Goal: Task Accomplishment & Management: Use online tool/utility

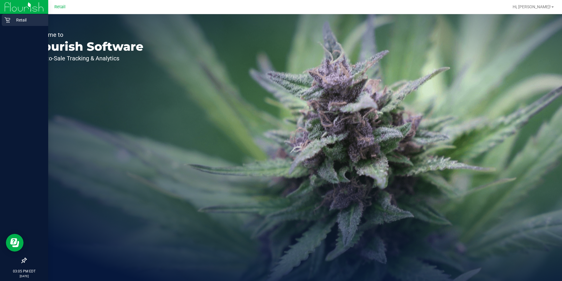
click at [10, 23] on div "Retail" at bounding box center [25, 20] width 46 height 12
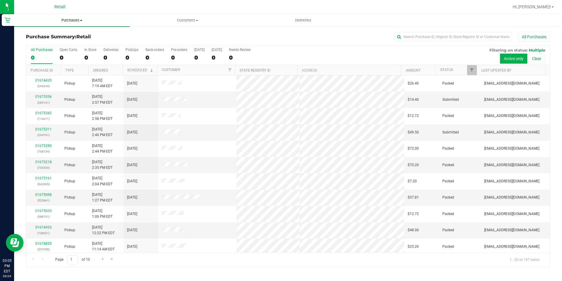
click at [59, 17] on uib-tab-heading "Purchases Summary of purchases Fulfillment All purchases" at bounding box center [72, 20] width 116 height 12
click at [50, 42] on li "Fulfillment" at bounding box center [72, 42] width 116 height 7
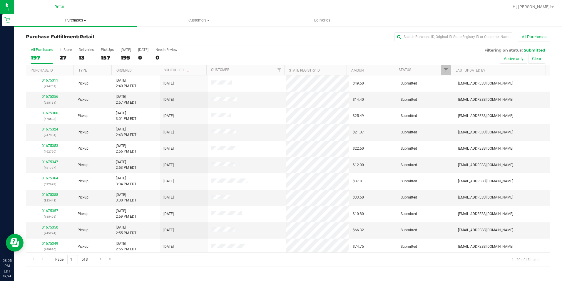
click at [86, 22] on span "Purchases" at bounding box center [75, 20] width 123 height 5
click at [44, 41] on span "Fulfillment" at bounding box center [32, 42] width 36 height 5
click at [105, 56] on div "21" at bounding box center [107, 57] width 13 height 7
click at [0, 0] on input "PickUps 21" at bounding box center [0, 0] width 0 height 0
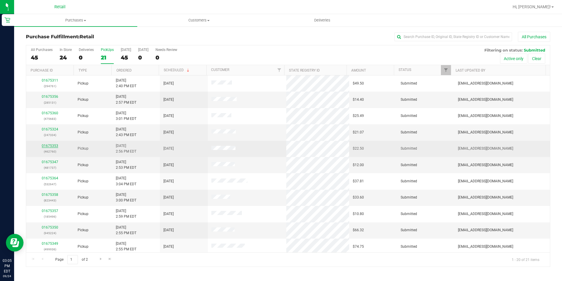
click at [51, 145] on link "01675353" at bounding box center [50, 146] width 16 height 4
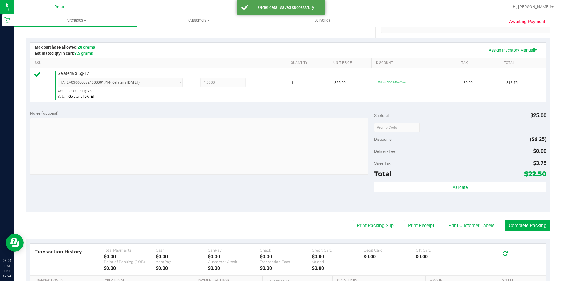
scroll to position [147, 0]
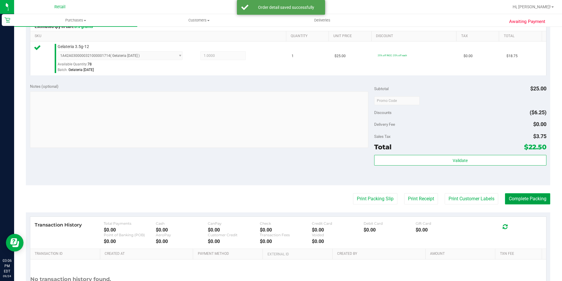
click at [522, 196] on button "Complete Packing" at bounding box center [527, 198] width 45 height 11
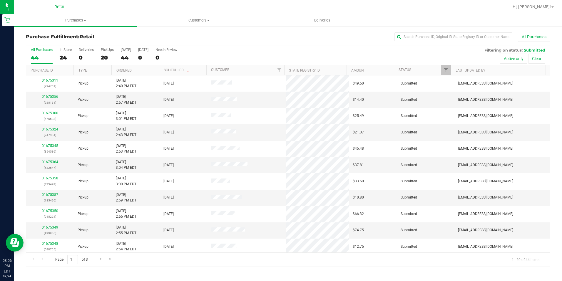
click at [436, 31] on div "Purchase Fulfillment: Retail All Purchases All Purchases 44 In Store 24 Deliver…" at bounding box center [288, 149] width 548 height 246
click at [440, 42] on div "Purchase Fulfillment: Retail All Purchases" at bounding box center [288, 38] width 525 height 13
click at [441, 37] on input "text" at bounding box center [454, 36] width 118 height 9
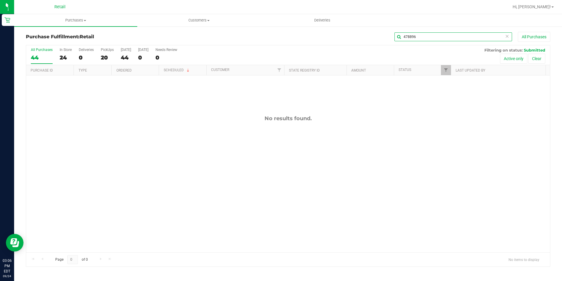
type input "478896"
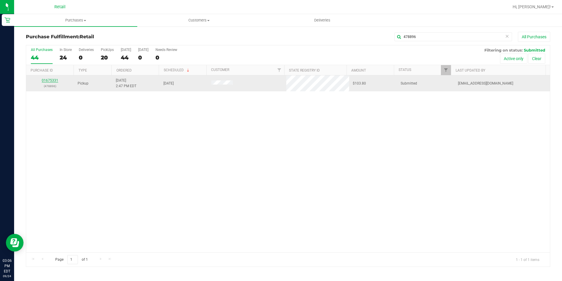
click at [50, 81] on link "01675331" at bounding box center [50, 80] width 16 height 4
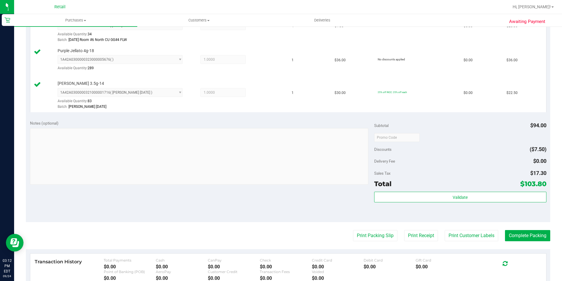
scroll to position [206, 0]
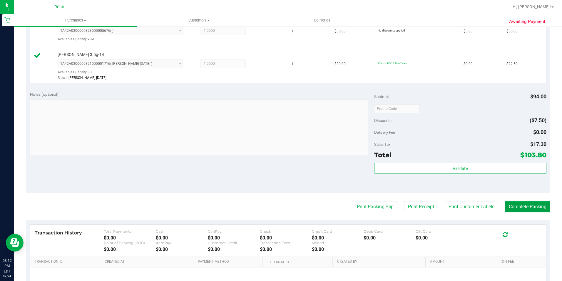
click at [523, 207] on button "Complete Packing" at bounding box center [527, 206] width 45 height 11
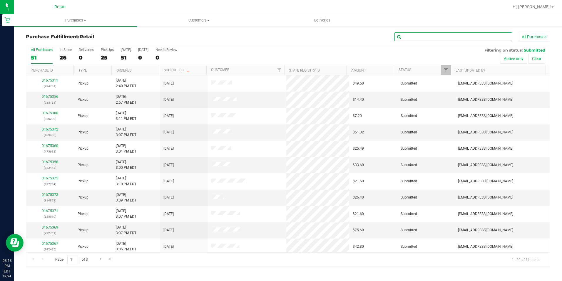
click at [433, 37] on input "text" at bounding box center [454, 36] width 118 height 9
type input "551475"
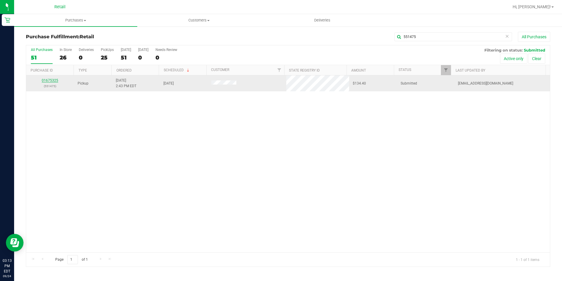
click at [51, 81] on link "01675325" at bounding box center [50, 80] width 16 height 4
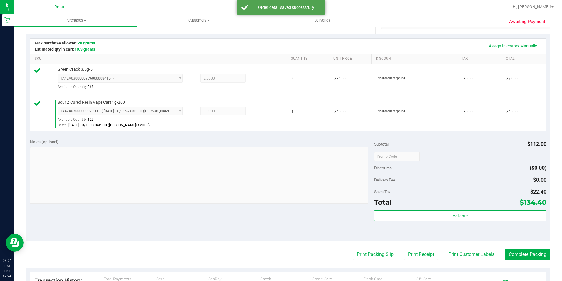
scroll to position [206, 0]
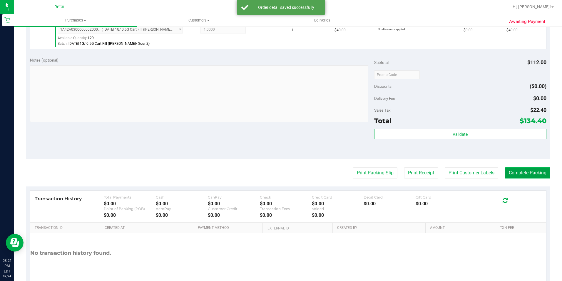
click at [518, 175] on button "Complete Packing" at bounding box center [527, 172] width 45 height 11
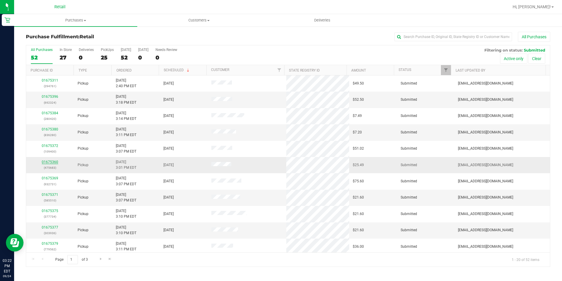
click at [43, 163] on link "01675360" at bounding box center [50, 162] width 16 height 4
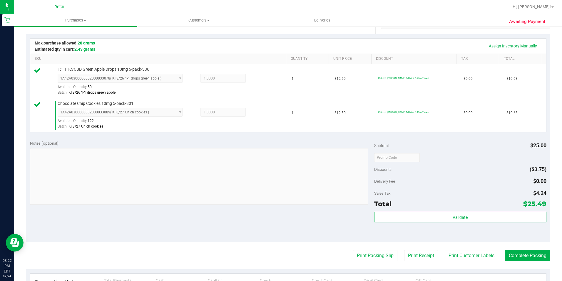
scroll to position [206, 0]
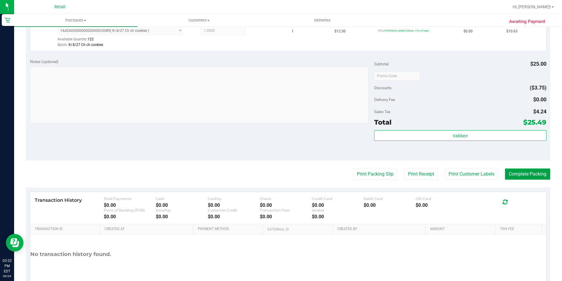
click at [512, 172] on button "Complete Packing" at bounding box center [527, 173] width 45 height 11
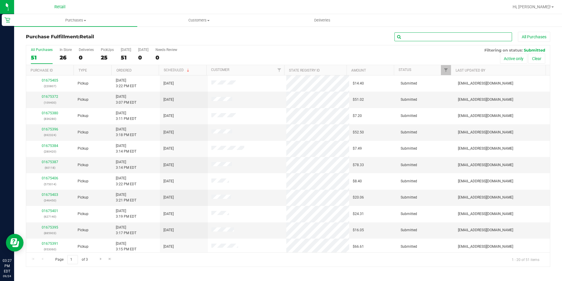
click at [421, 33] on input "text" at bounding box center [454, 36] width 118 height 9
type input "932731"
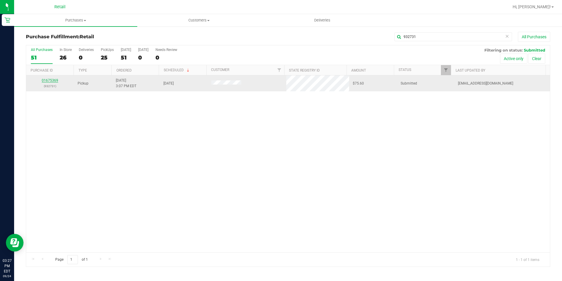
click at [54, 80] on link "01675369" at bounding box center [50, 80] width 16 height 4
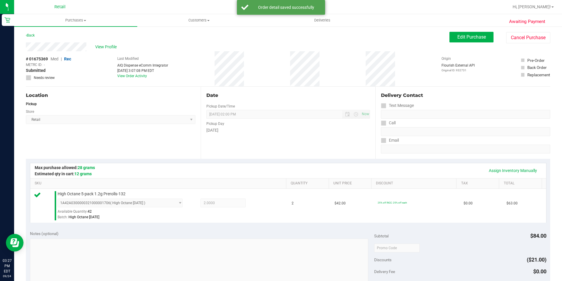
scroll to position [176, 0]
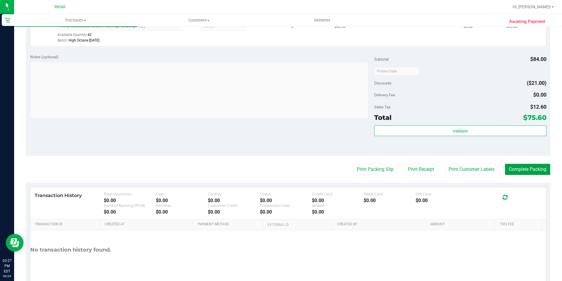
click at [512, 172] on button "Complete Packing" at bounding box center [527, 169] width 45 height 11
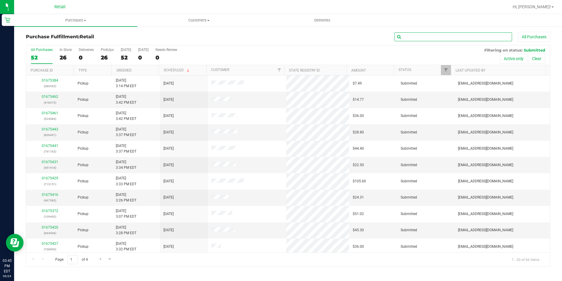
click at [429, 39] on input "text" at bounding box center [454, 36] width 118 height 9
type input "451418"
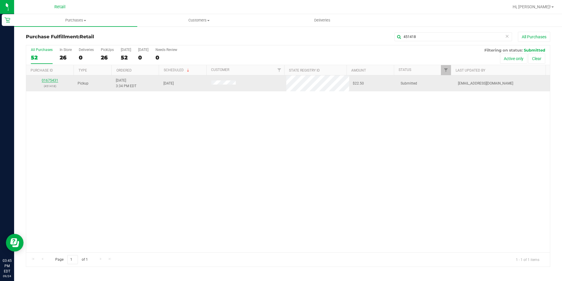
click at [52, 81] on link "01675431" at bounding box center [50, 80] width 16 height 4
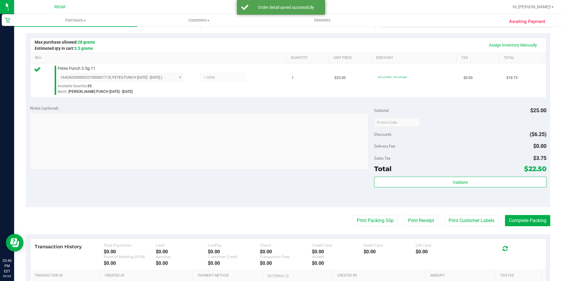
scroll to position [200, 0]
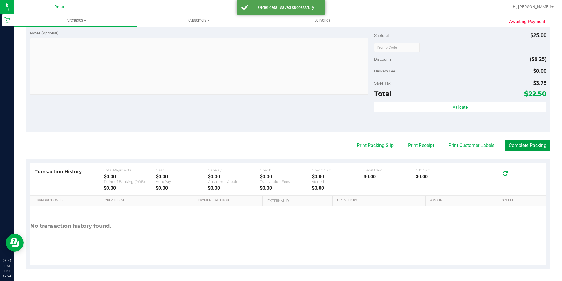
click at [519, 144] on button "Complete Packing" at bounding box center [527, 145] width 45 height 11
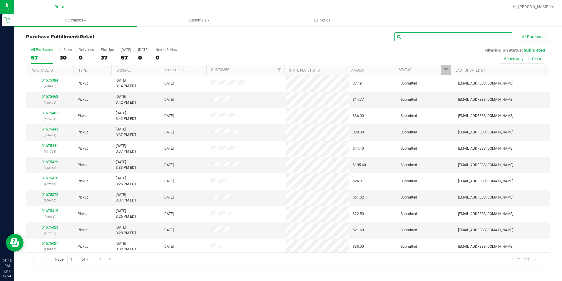
click at [434, 37] on input "text" at bounding box center [454, 36] width 118 height 9
type input "802051"
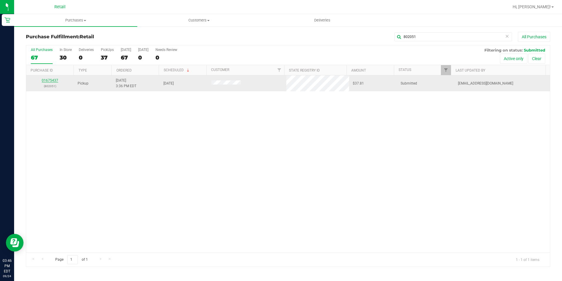
click at [50, 81] on link "01675437" at bounding box center [50, 80] width 16 height 4
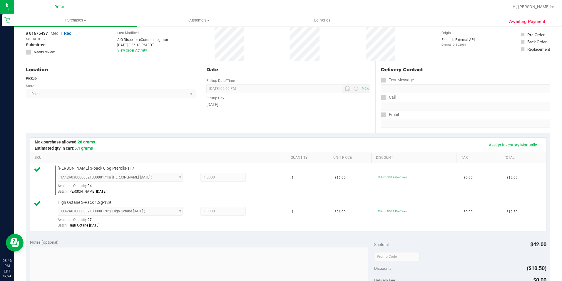
scroll to position [234, 0]
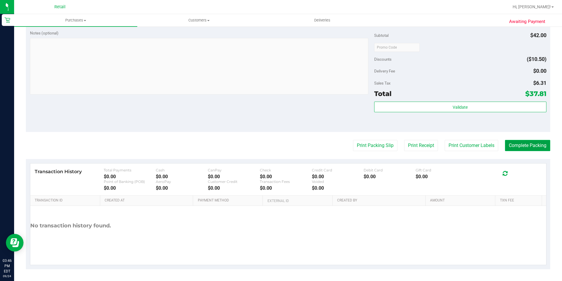
click at [516, 145] on button "Complete Packing" at bounding box center [527, 145] width 45 height 11
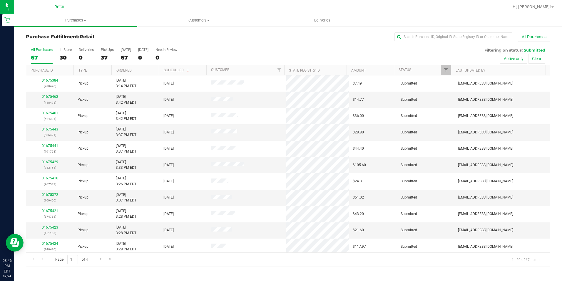
click at [444, 29] on div "Purchase Fulfillment: Retail All Purchases All Purchases 67 In Store 30 Deliver…" at bounding box center [288, 149] width 548 height 246
click at [436, 32] on input "text" at bounding box center [454, 36] width 118 height 9
type input "378887"
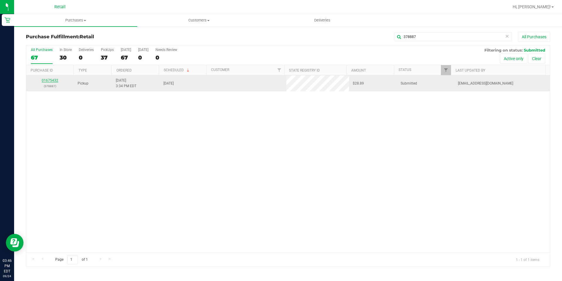
click at [53, 79] on link "01675432" at bounding box center [50, 80] width 16 height 4
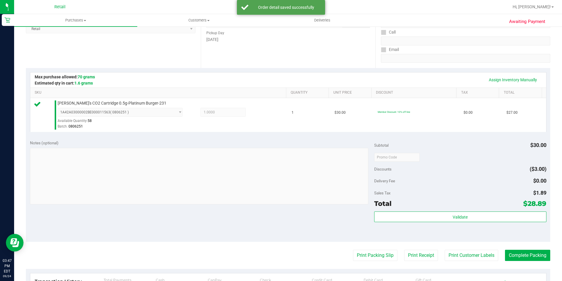
scroll to position [176, 0]
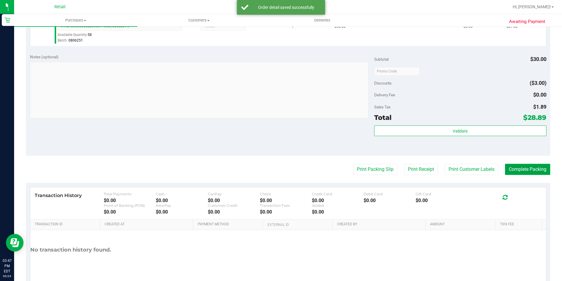
click at [521, 167] on button "Complete Packing" at bounding box center [527, 169] width 45 height 11
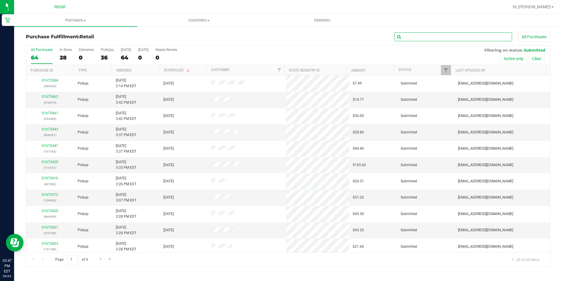
click at [426, 33] on input "text" at bounding box center [454, 36] width 118 height 9
type input "726680"
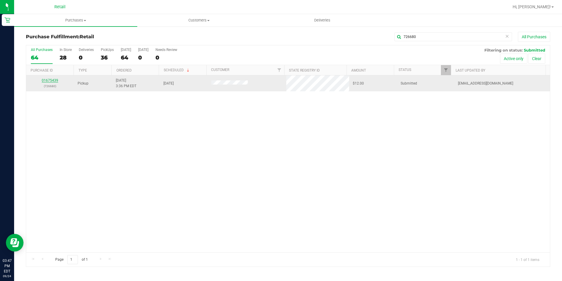
click at [51, 81] on link "01675439" at bounding box center [50, 80] width 16 height 4
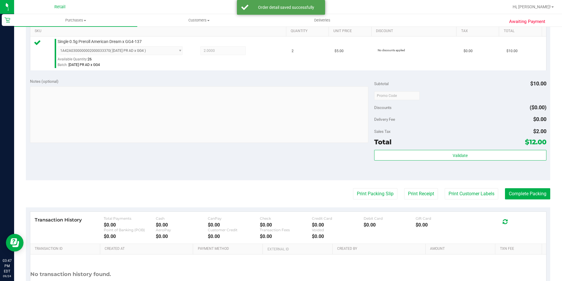
scroll to position [176, 0]
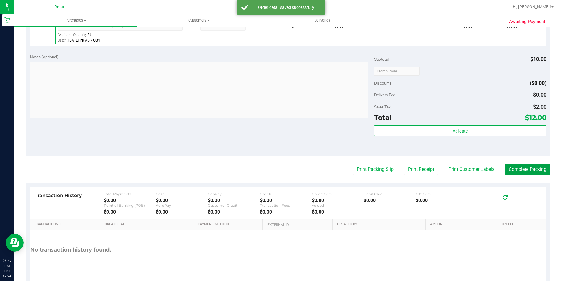
click at [513, 169] on button "Complete Packing" at bounding box center [527, 169] width 45 height 11
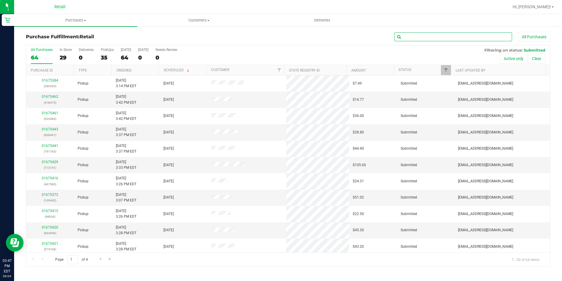
click at [437, 32] on input "text" at bounding box center [454, 36] width 118 height 9
type input "713151"
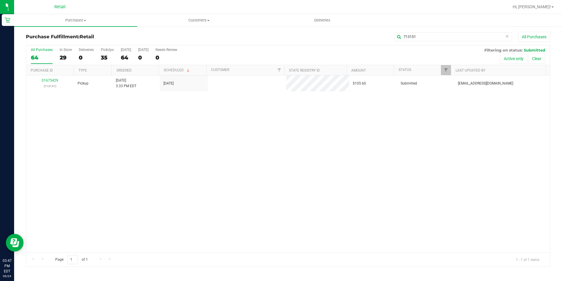
click at [54, 80] on link "01675429" at bounding box center [50, 80] width 16 height 4
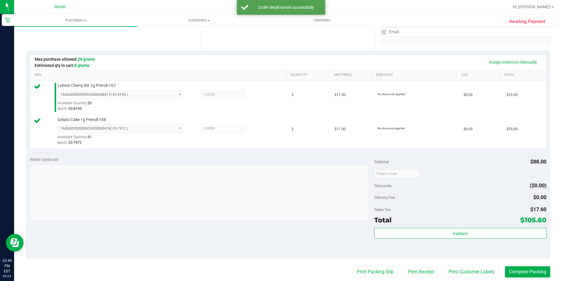
scroll to position [176, 0]
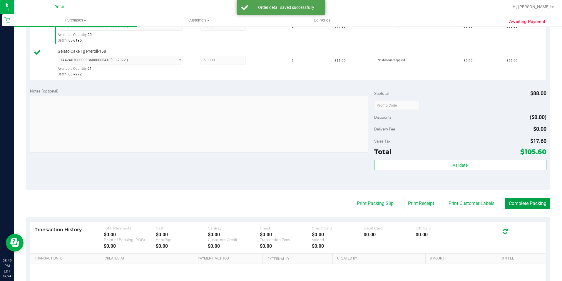
click at [522, 205] on button "Complete Packing" at bounding box center [527, 203] width 45 height 11
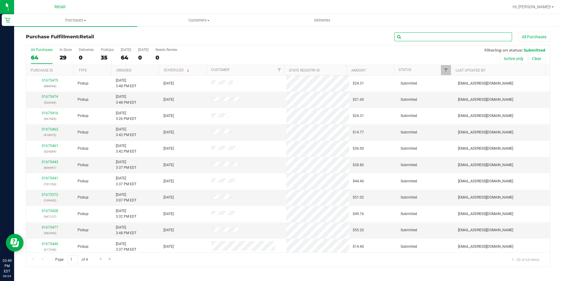
click at [434, 39] on input "text" at bounding box center [454, 36] width 118 height 9
type input "664096"
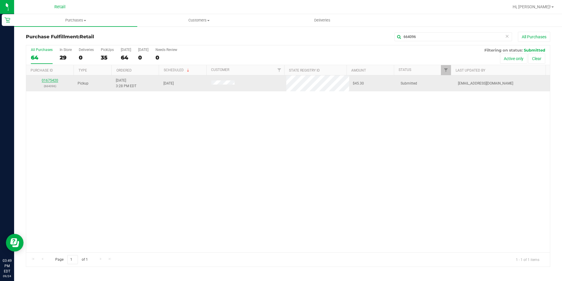
click at [52, 81] on link "01675420" at bounding box center [50, 80] width 16 height 4
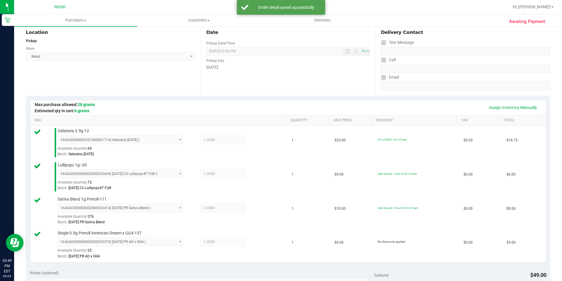
scroll to position [235, 0]
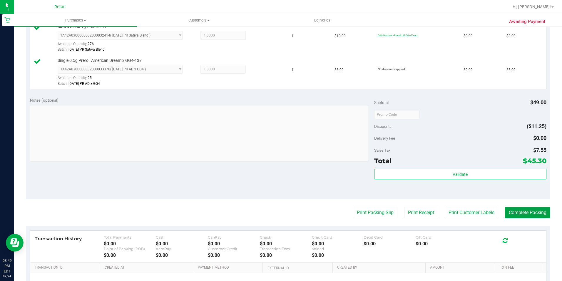
click at [520, 213] on button "Complete Packing" at bounding box center [527, 212] width 45 height 11
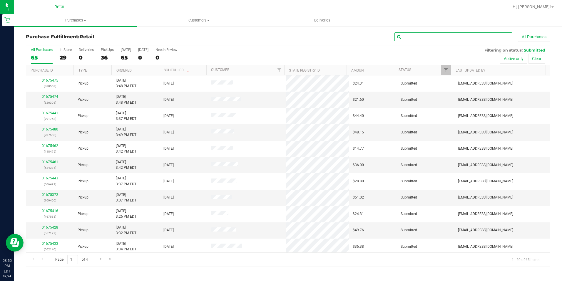
click at [409, 34] on input "text" at bounding box center [454, 36] width 118 height 9
type input "738990"
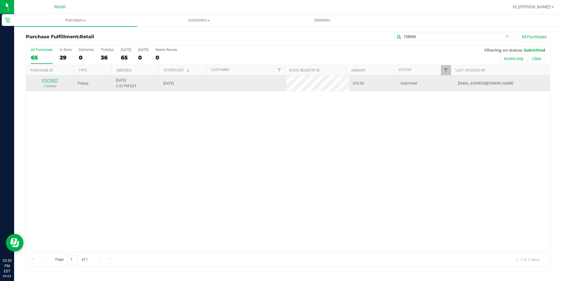
click at [50, 80] on link "01675427" at bounding box center [50, 80] width 16 height 4
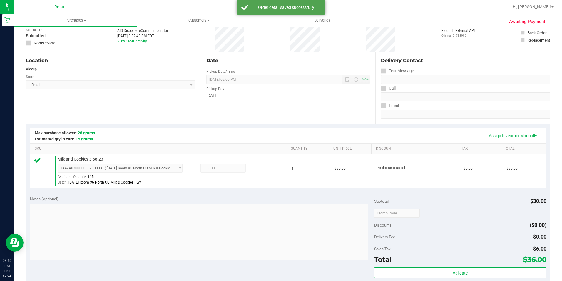
scroll to position [176, 0]
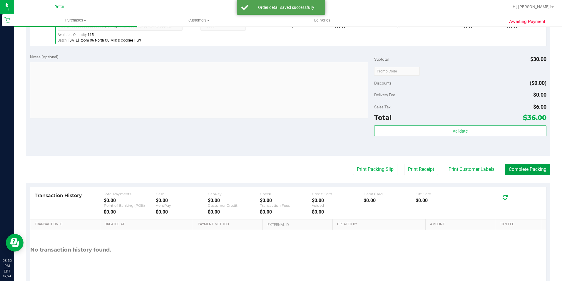
click at [515, 169] on button "Complete Packing" at bounding box center [527, 169] width 45 height 11
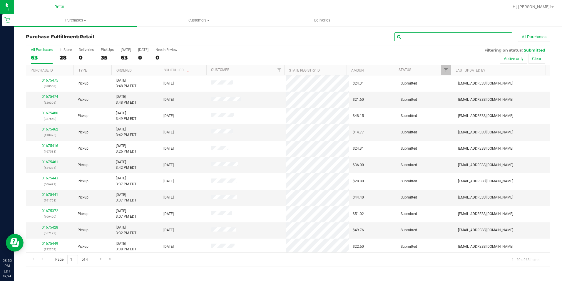
click at [431, 36] on input "text" at bounding box center [454, 36] width 118 height 9
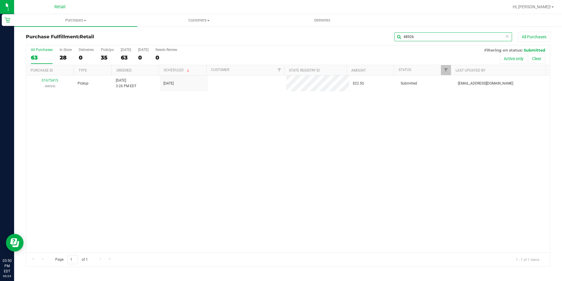
type input "48926"
click at [53, 80] on link "01675415" at bounding box center [50, 80] width 16 height 4
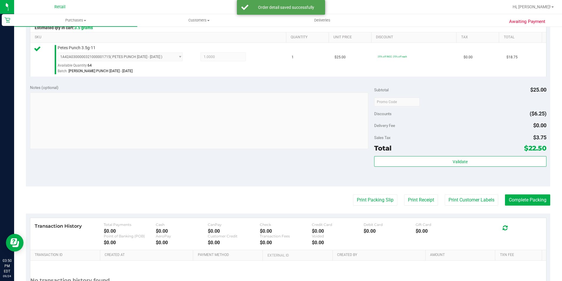
scroll to position [147, 0]
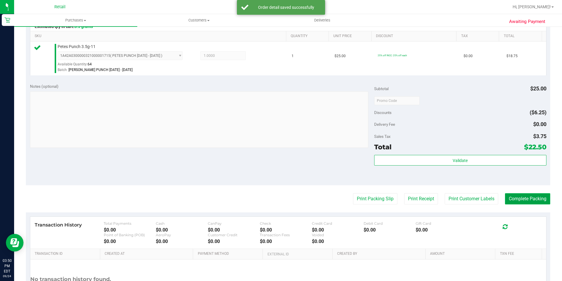
click at [516, 194] on button "Complete Packing" at bounding box center [527, 198] width 45 height 11
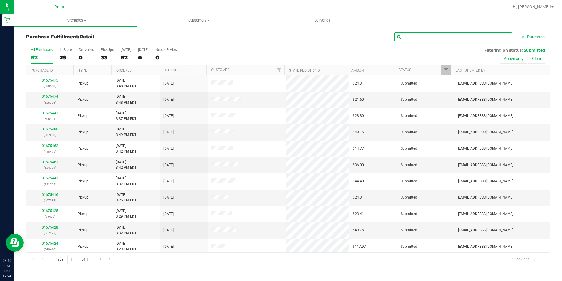
click at [431, 41] on input "text" at bounding box center [454, 36] width 118 height 9
type input "567127"
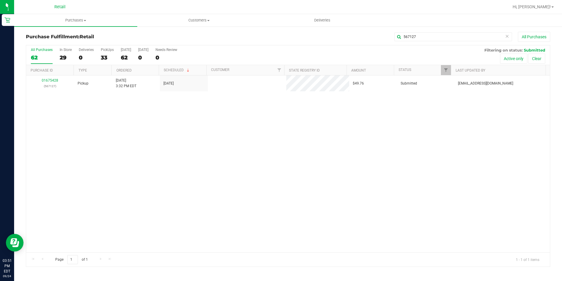
click at [48, 79] on link "01675428" at bounding box center [50, 80] width 16 height 4
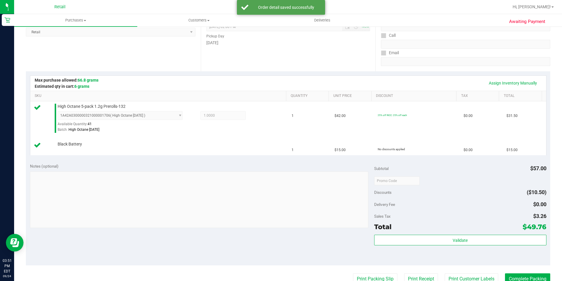
scroll to position [206, 0]
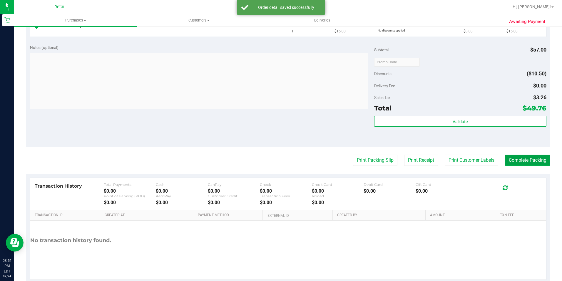
click at [508, 157] on button "Complete Packing" at bounding box center [527, 159] width 45 height 11
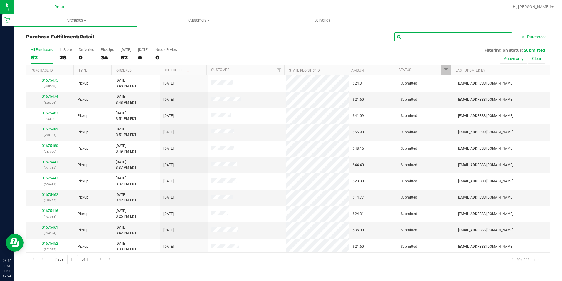
click at [415, 33] on input "text" at bounding box center [454, 36] width 118 height 9
type input "165245"
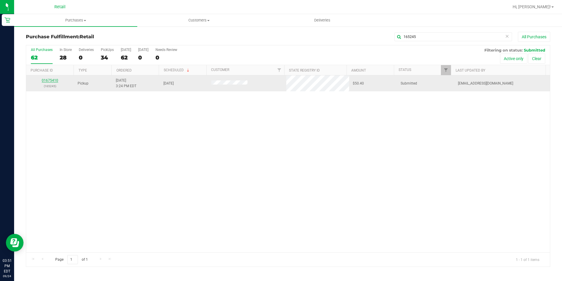
click at [52, 80] on link "01675410" at bounding box center [50, 80] width 16 height 4
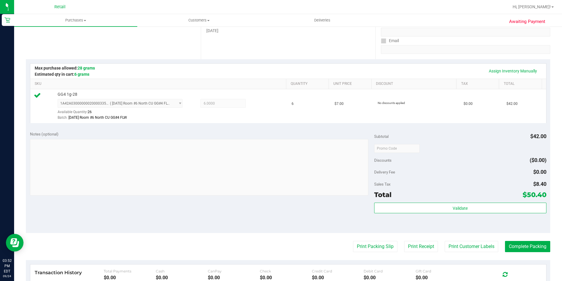
scroll to position [200, 0]
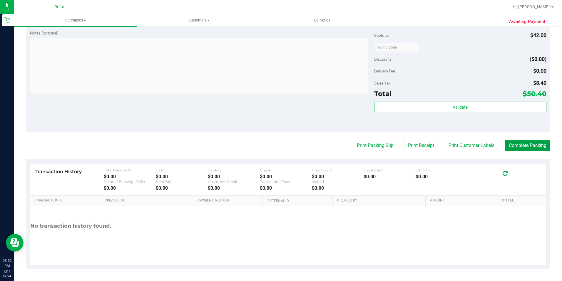
click at [524, 147] on button "Complete Packing" at bounding box center [527, 145] width 45 height 11
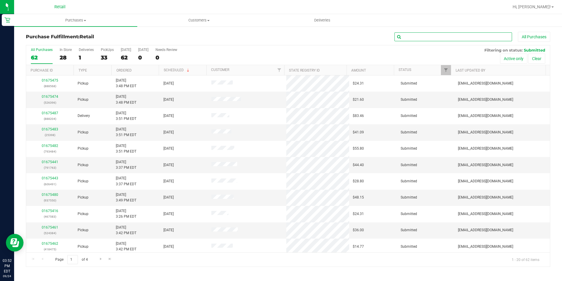
click at [421, 38] on input "text" at bounding box center [454, 36] width 118 height 9
type input "224874"
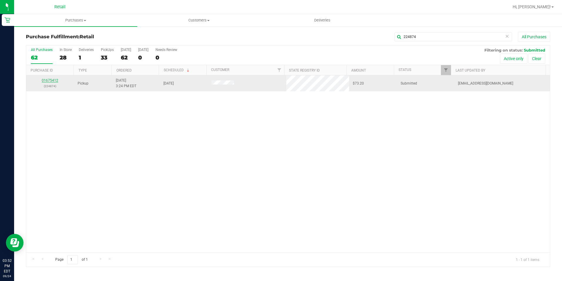
click at [52, 79] on div "01675412 (224874)" at bounding box center [50, 83] width 41 height 11
click at [52, 80] on link "01675412" at bounding box center [50, 80] width 16 height 4
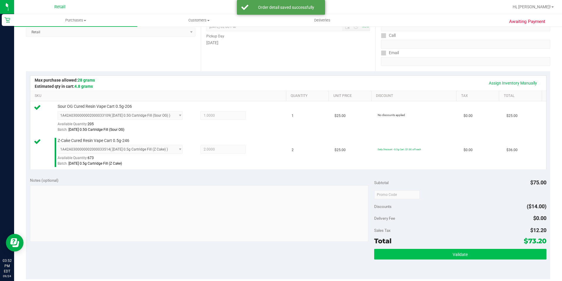
scroll to position [147, 0]
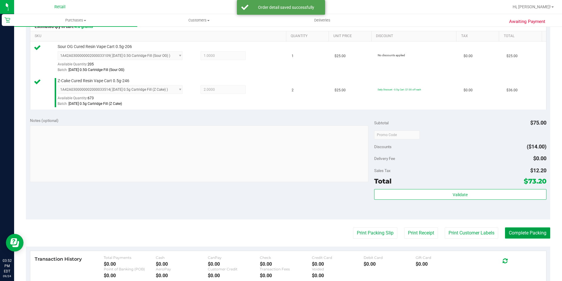
click at [522, 229] on button "Complete Packing" at bounding box center [527, 232] width 45 height 11
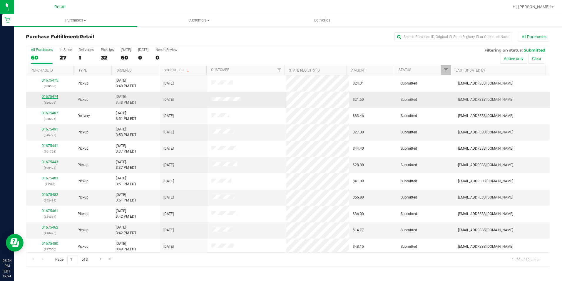
click at [49, 98] on div "01675474 (526396)" at bounding box center [50, 99] width 41 height 11
click at [49, 97] on link "01675474" at bounding box center [50, 96] width 16 height 4
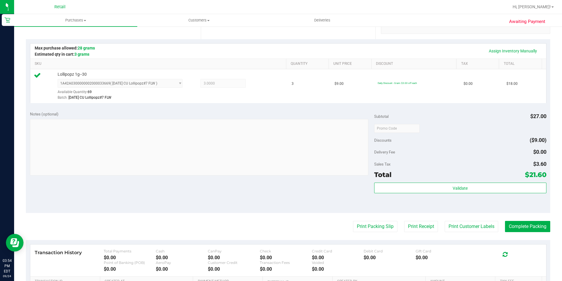
scroll to position [147, 0]
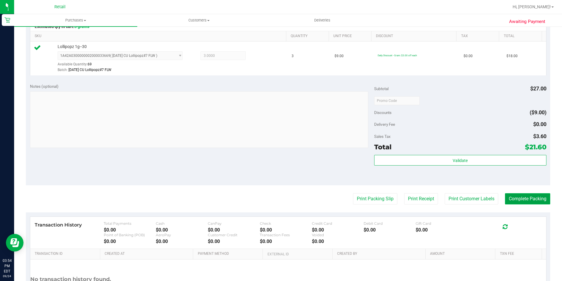
click at [515, 202] on button "Complete Packing" at bounding box center [527, 198] width 45 height 11
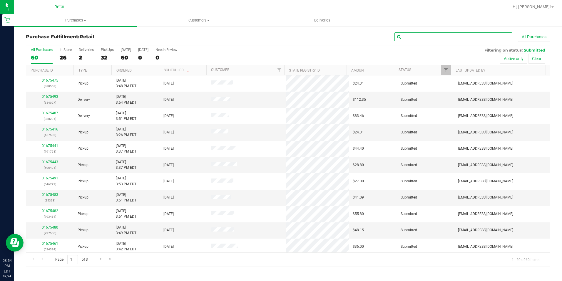
click at [426, 41] on input "text" at bounding box center [454, 36] width 118 height 9
type input "937550"
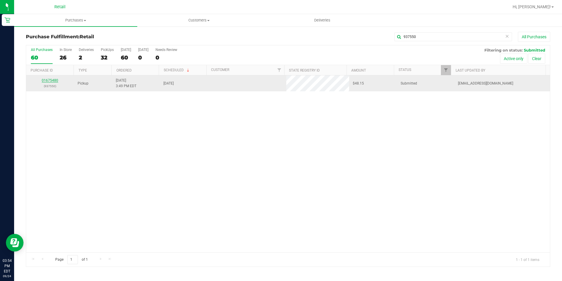
click at [56, 81] on link "01675480" at bounding box center [50, 80] width 16 height 4
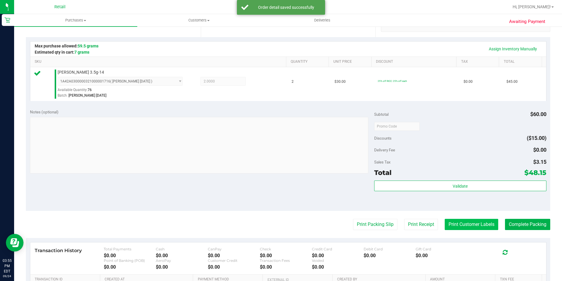
scroll to position [200, 0]
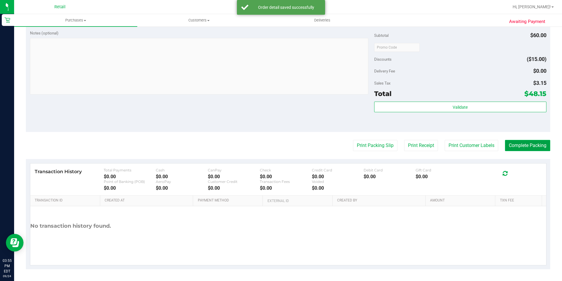
click at [518, 146] on button "Complete Packing" at bounding box center [527, 145] width 45 height 11
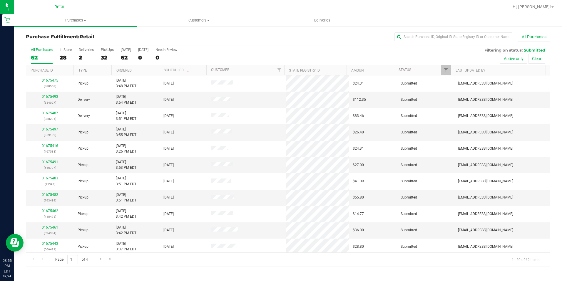
click at [429, 43] on div "Purchase Fulfillment: Retail All Purchases" at bounding box center [288, 38] width 525 height 13
click at [428, 41] on div "All Purchases" at bounding box center [376, 37] width 350 height 10
click at [423, 41] on input "text" at bounding box center [454, 36] width 118 height 9
type input "582163"
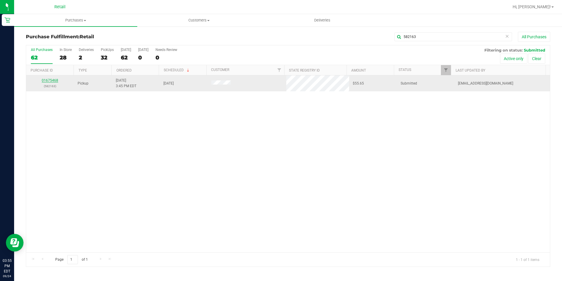
click at [49, 80] on link "01675468" at bounding box center [50, 80] width 16 height 4
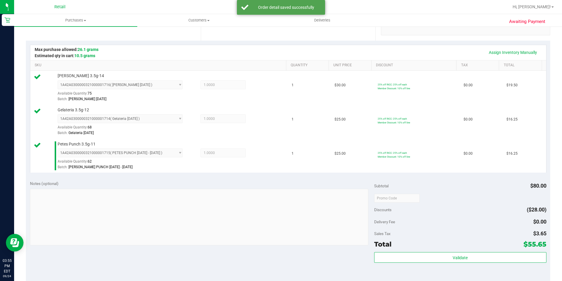
scroll to position [176, 0]
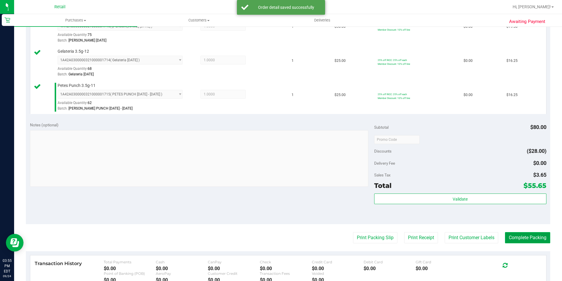
click at [534, 240] on button "Complete Packing" at bounding box center [527, 237] width 45 height 11
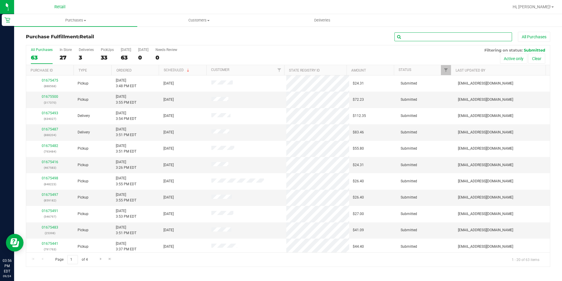
click at [426, 38] on input "text" at bounding box center [454, 36] width 118 height 9
type input "426792"
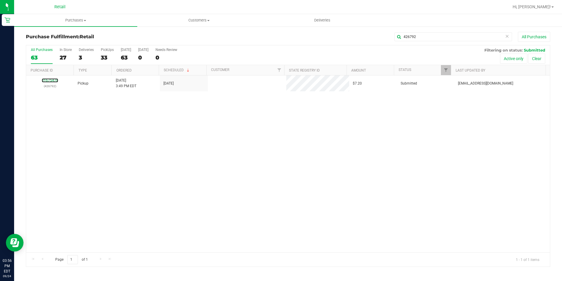
click at [51, 81] on link "01675478" at bounding box center [50, 80] width 16 height 4
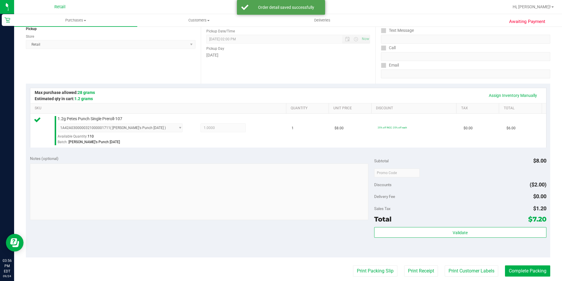
scroll to position [118, 0]
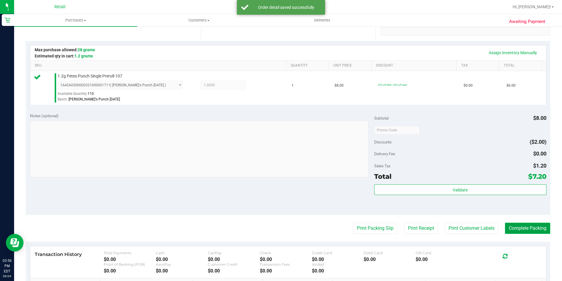
click at [526, 230] on button "Complete Packing" at bounding box center [527, 227] width 45 height 11
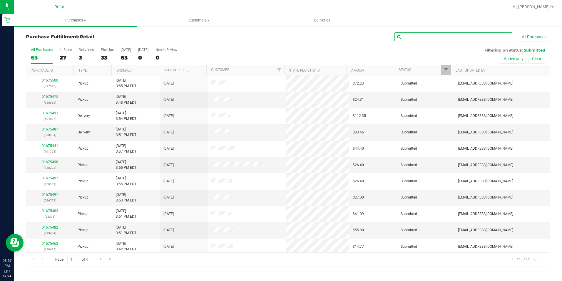
click at [439, 32] on input "text" at bounding box center [454, 36] width 118 height 9
type input "418475"
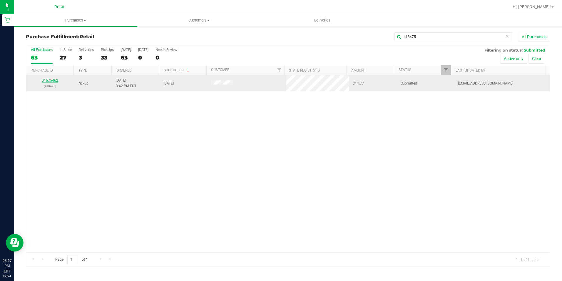
click at [54, 80] on link "01675462" at bounding box center [50, 80] width 16 height 4
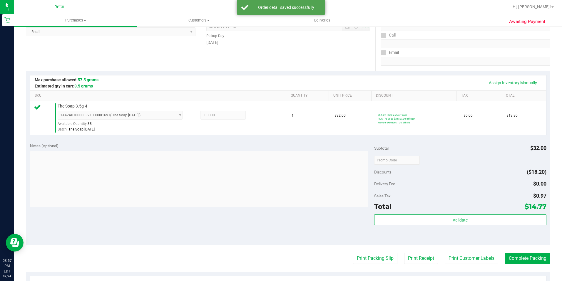
scroll to position [88, 0]
click at [514, 255] on button "Complete Packing" at bounding box center [527, 257] width 45 height 11
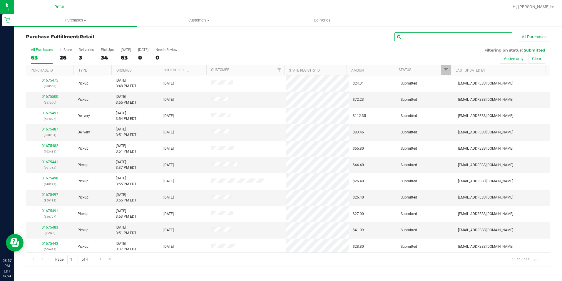
click at [430, 36] on input "text" at bounding box center [454, 36] width 118 height 9
type input "217246"
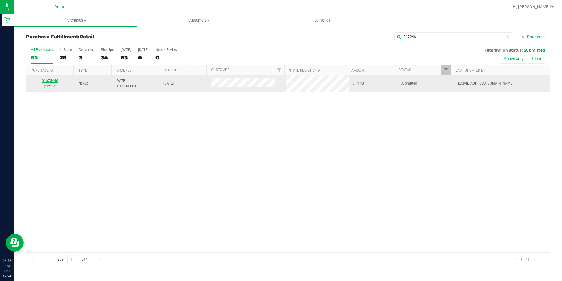
click at [54, 80] on link "01675446" at bounding box center [50, 81] width 16 height 4
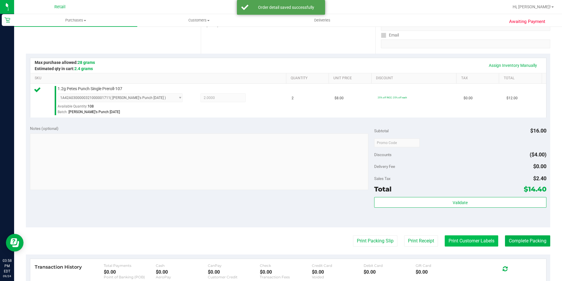
scroll to position [176, 0]
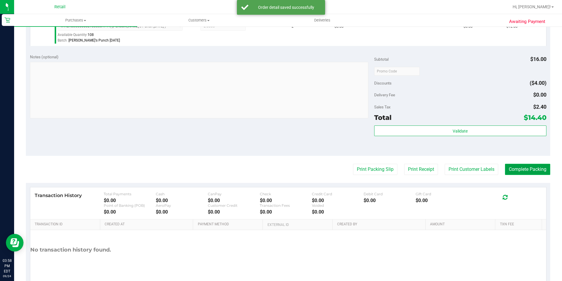
click at [511, 168] on button "Complete Packing" at bounding box center [527, 169] width 45 height 11
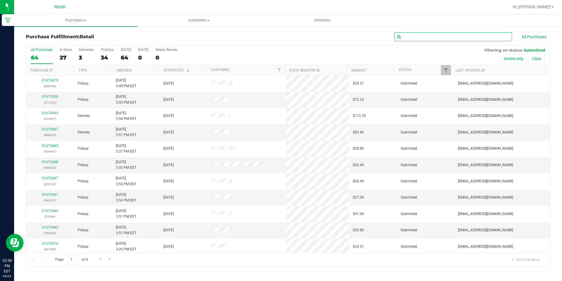
click at [410, 36] on input "text" at bounding box center [454, 36] width 118 height 9
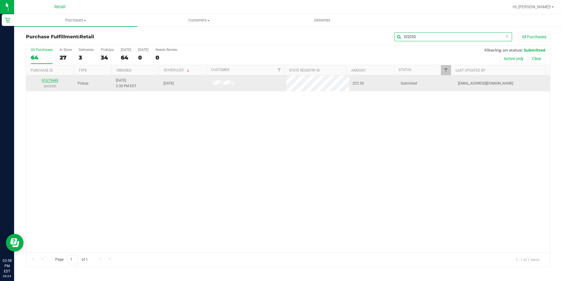
type input "322252"
click at [56, 79] on link "01675449" at bounding box center [50, 80] width 16 height 4
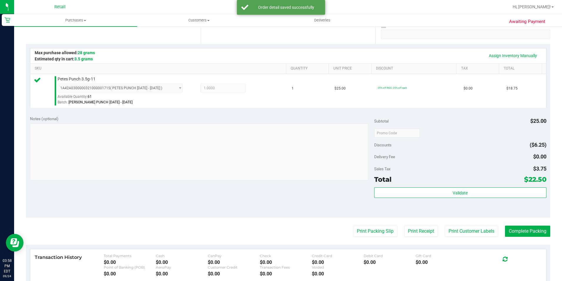
scroll to position [200, 0]
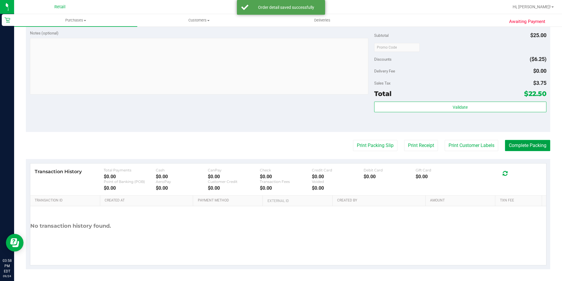
click at [519, 146] on button "Complete Packing" at bounding box center [527, 145] width 45 height 11
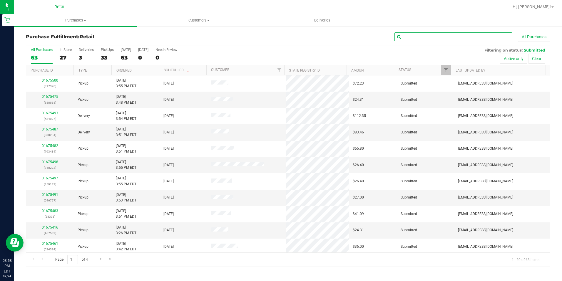
click at [427, 37] on input "text" at bounding box center [454, 36] width 118 height 9
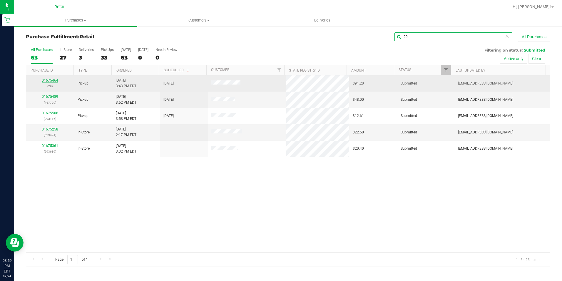
type input "29"
click at [47, 80] on link "01675464" at bounding box center [50, 80] width 16 height 4
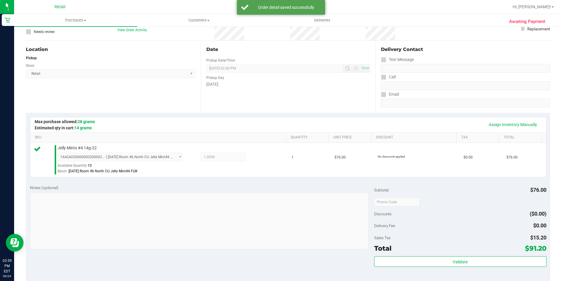
scroll to position [88, 0]
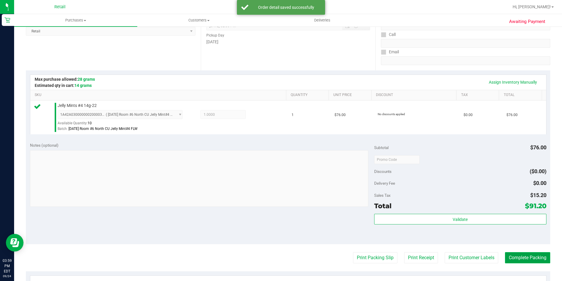
click at [523, 258] on button "Complete Packing" at bounding box center [527, 257] width 45 height 11
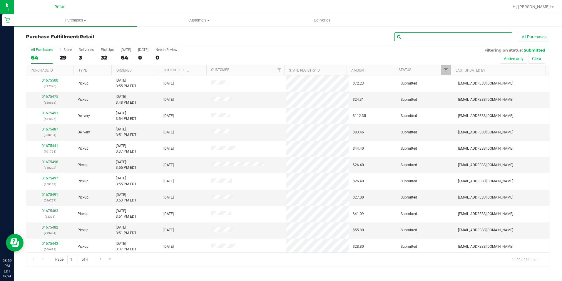
click at [421, 40] on input "text" at bounding box center [454, 36] width 118 height 9
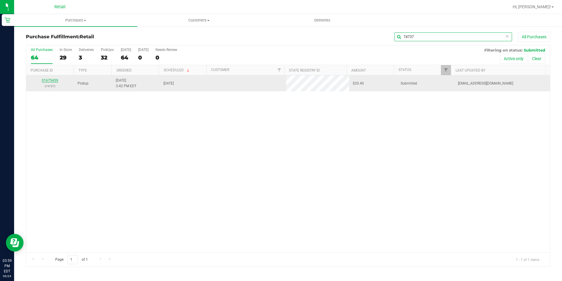
type input "74737"
click at [46, 81] on link "01675459" at bounding box center [50, 80] width 16 height 4
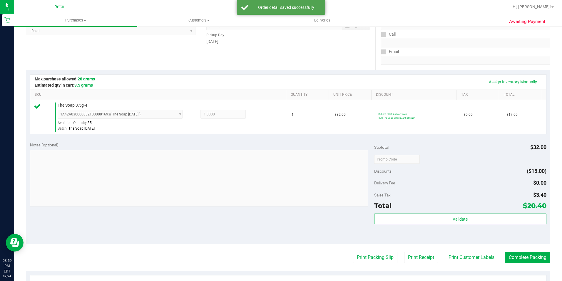
scroll to position [176, 0]
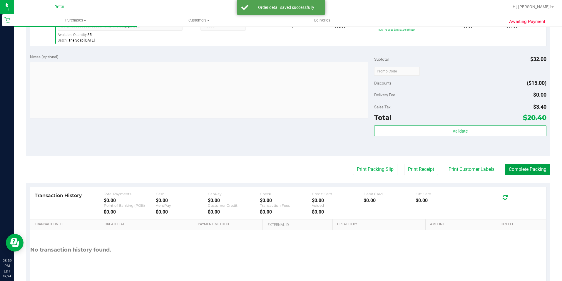
click at [517, 171] on button "Complete Packing" at bounding box center [527, 169] width 45 height 11
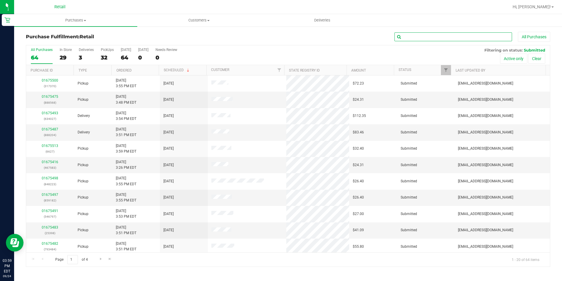
click at [417, 34] on input "text" at bounding box center [454, 36] width 118 height 9
type input "201340"
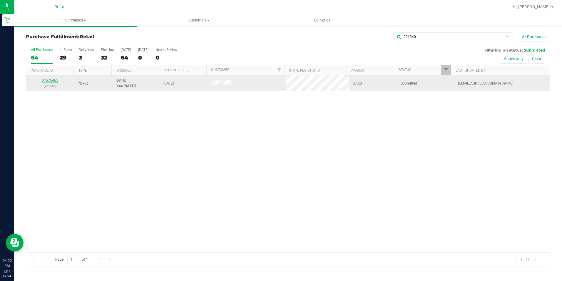
click at [55, 81] on link "01675465" at bounding box center [50, 80] width 16 height 4
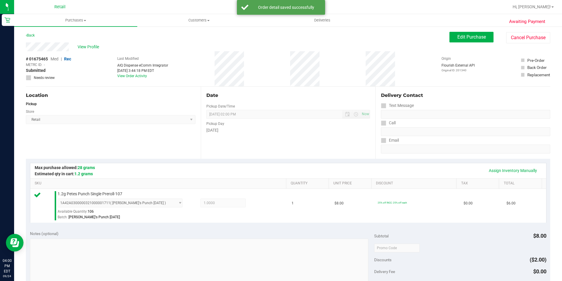
scroll to position [200, 0]
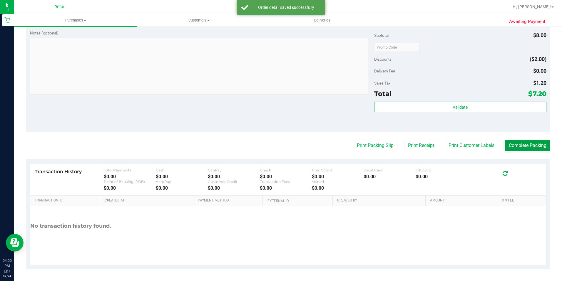
click at [516, 146] on button "Complete Packing" at bounding box center [527, 145] width 45 height 11
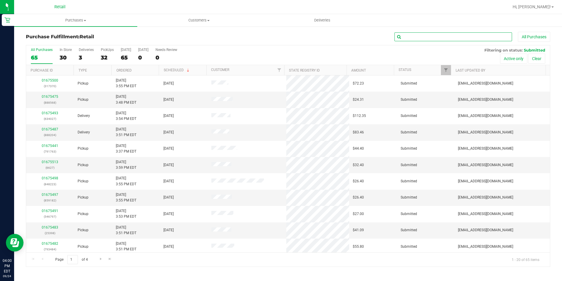
click at [428, 38] on input "text" at bounding box center [454, 36] width 118 height 9
type input "241351"
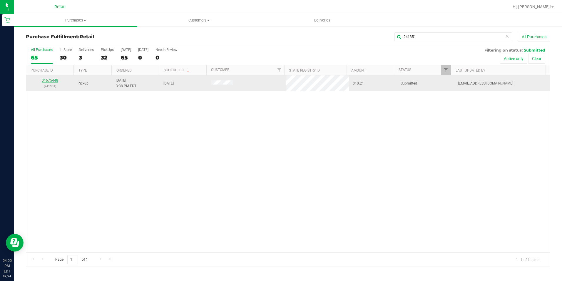
click at [53, 80] on link "01675448" at bounding box center [50, 80] width 16 height 4
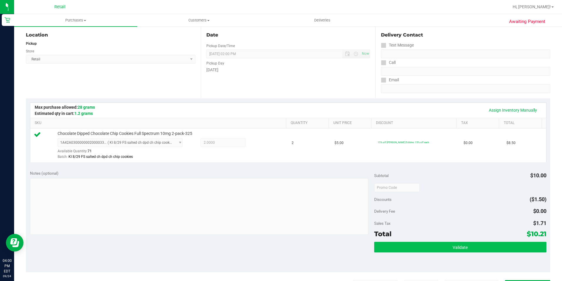
scroll to position [118, 0]
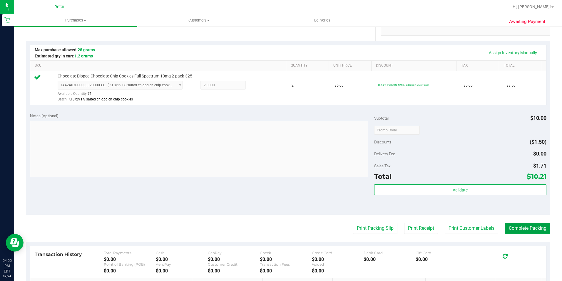
click at [516, 229] on button "Complete Packing" at bounding box center [527, 227] width 45 height 11
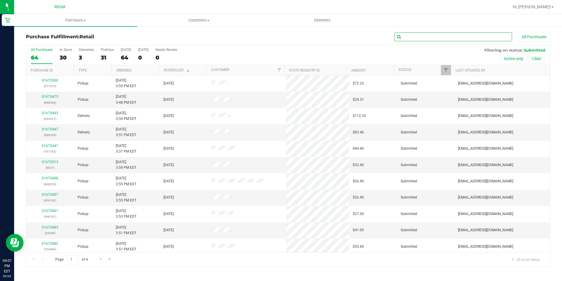
click at [422, 39] on input "text" at bounding box center [454, 36] width 118 height 9
type input "791763"
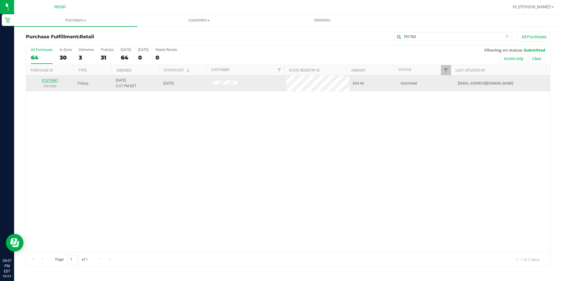
click at [51, 82] on link "01675441" at bounding box center [50, 80] width 16 height 4
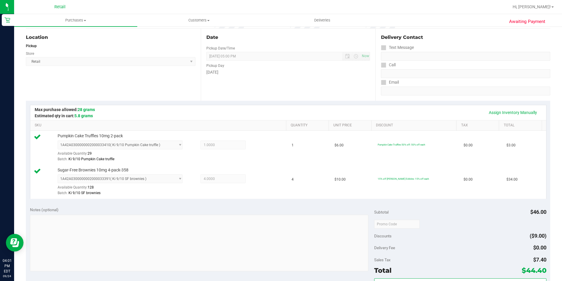
scroll to position [234, 0]
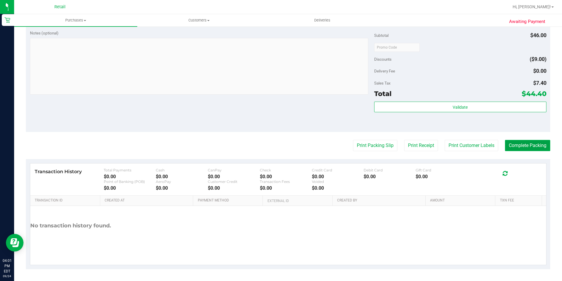
click at [523, 144] on button "Complete Packing" at bounding box center [527, 145] width 45 height 11
